Goal: Information Seeking & Learning: Learn about a topic

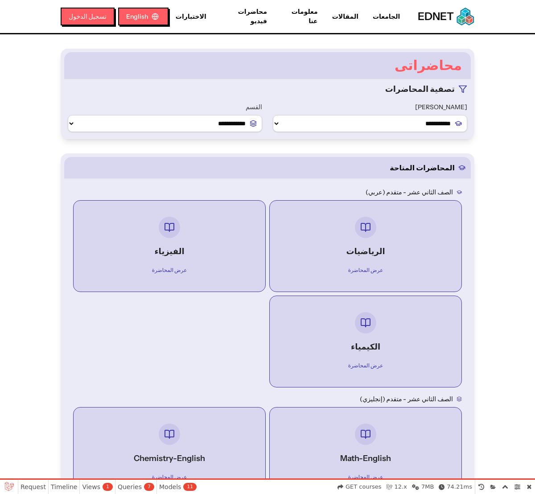
select select "*"
